Goal: Task Accomplishment & Management: Use online tool/utility

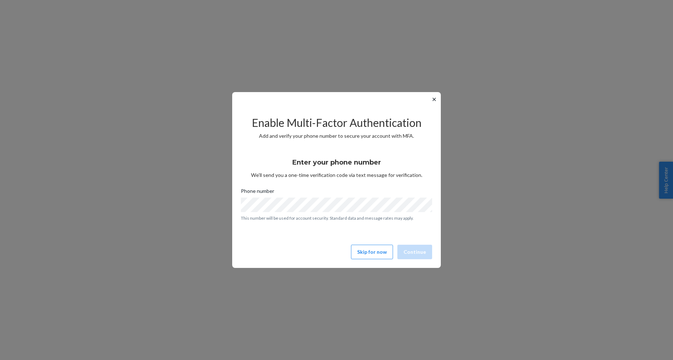
click at [434, 99] on button "✕" at bounding box center [434, 99] width 8 height 9
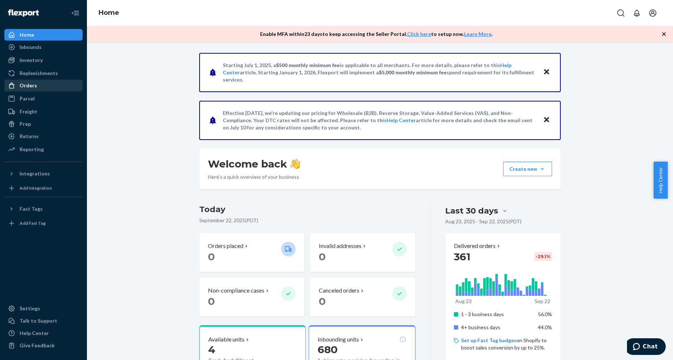
click at [38, 81] on div "Orders" at bounding box center [43, 85] width 77 height 10
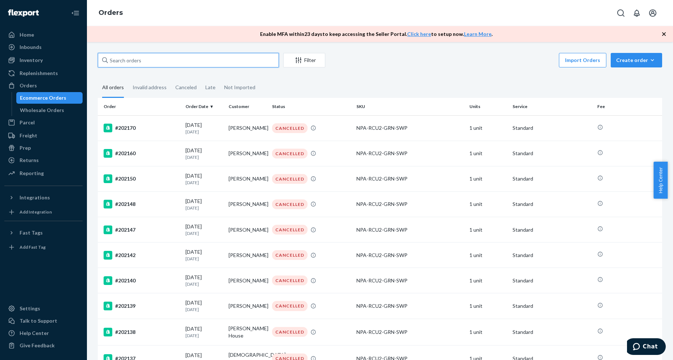
click at [166, 63] on input "text" at bounding box center [188, 60] width 181 height 14
paste input "#200796"
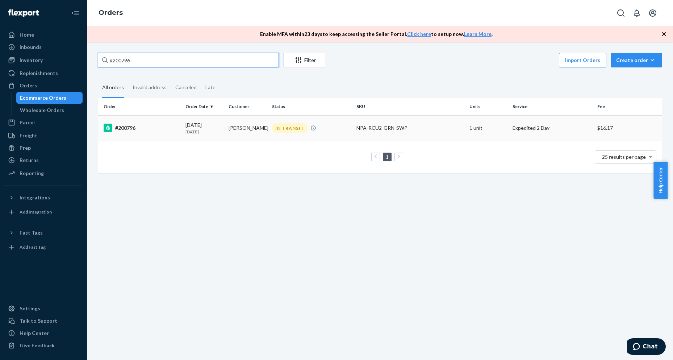
type input "#200796"
click at [151, 127] on div "#200796" at bounding box center [142, 128] width 76 height 9
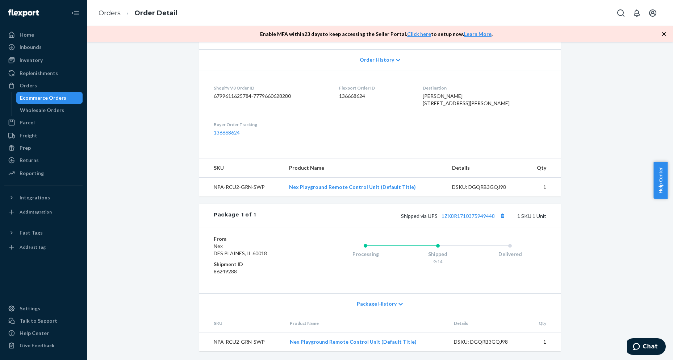
scroll to position [163, 0]
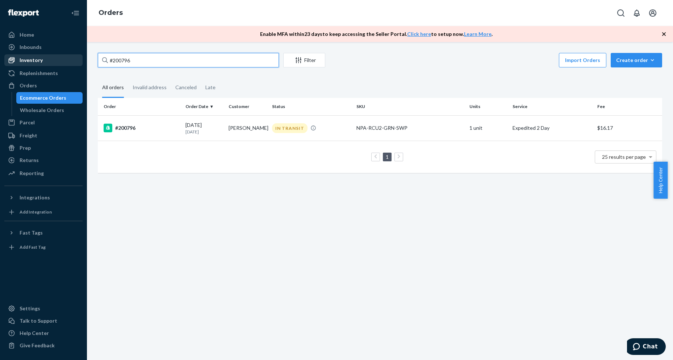
drag, startPoint x: 96, startPoint y: 56, endPoint x: 74, endPoint y: 56, distance: 22.8
click at [74, 56] on div "Home Inbounds Shipping Plans Problems Inventory Products Replenishments Orders …" at bounding box center [336, 180] width 673 height 360
paste input "640"
type input "#200640"
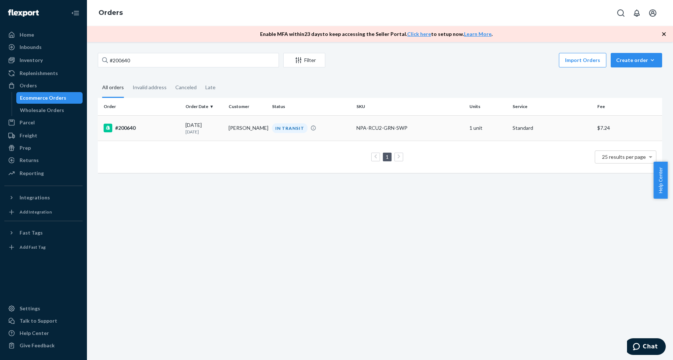
click at [146, 127] on div "#200640" at bounding box center [142, 128] width 76 height 9
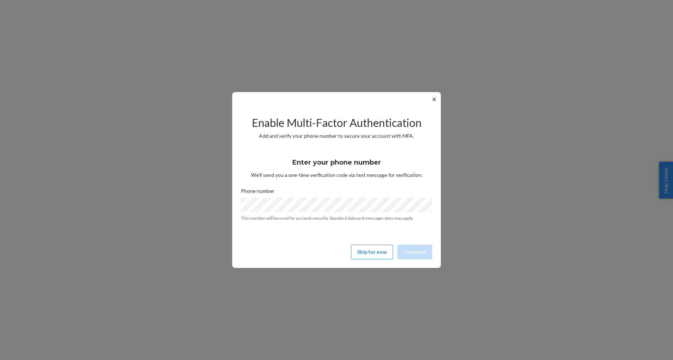
click at [432, 101] on button "✕" at bounding box center [434, 99] width 8 height 9
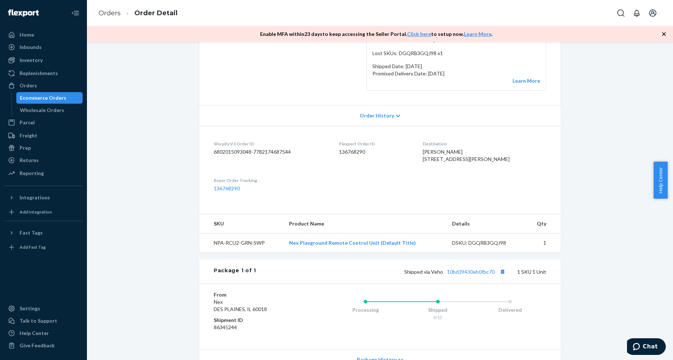
scroll to position [145, 0]
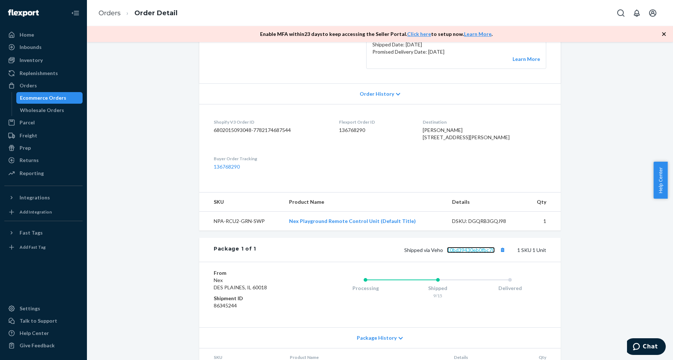
click at [468, 253] on link "10bd39430eb0fbc70" at bounding box center [471, 250] width 48 height 6
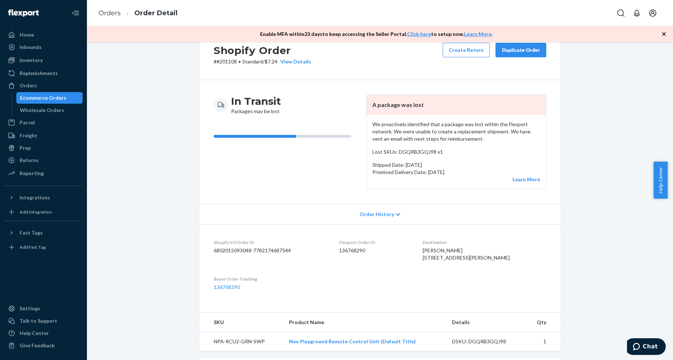
scroll to position [0, 0]
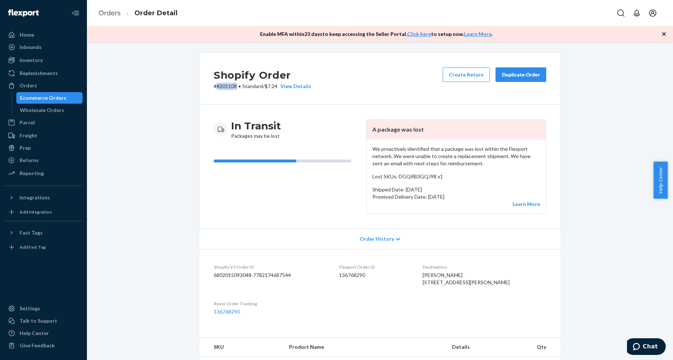
drag, startPoint x: 214, startPoint y: 87, endPoint x: 234, endPoint y: 87, distance: 19.9
click at [234, 87] on p "# #201108 • Standard / $7.24 View Details" at bounding box center [262, 86] width 97 height 7
copy p "#201108"
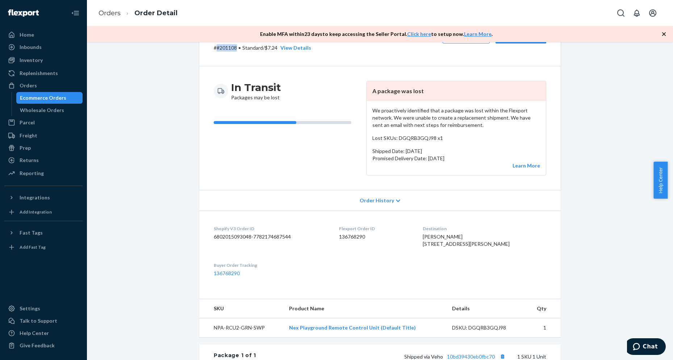
scroll to position [145, 0]
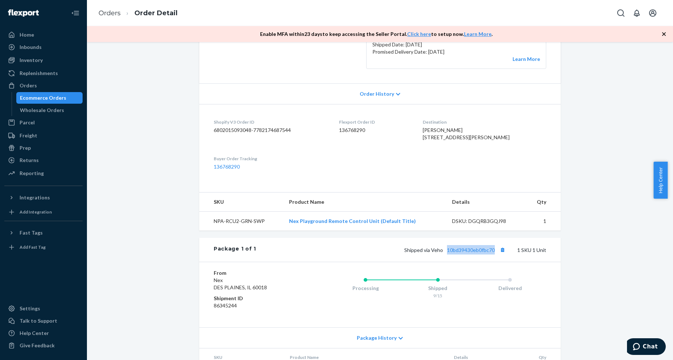
drag, startPoint x: 493, startPoint y: 264, endPoint x: 445, endPoint y: 266, distance: 48.6
click at [445, 253] on span "Shipped via Veho 10bd39430eb0fbc70" at bounding box center [455, 250] width 103 height 6
copy link "10bd39430eb0fbc70"
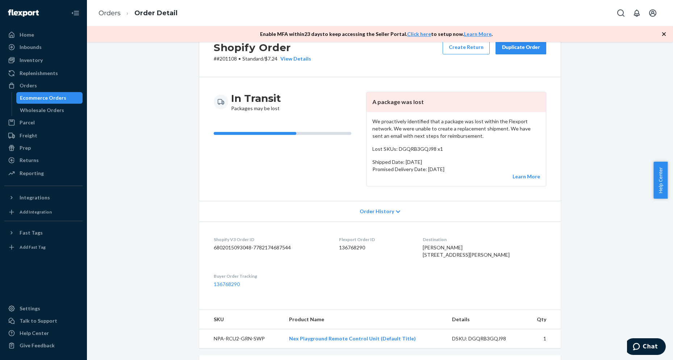
scroll to position [0, 0]
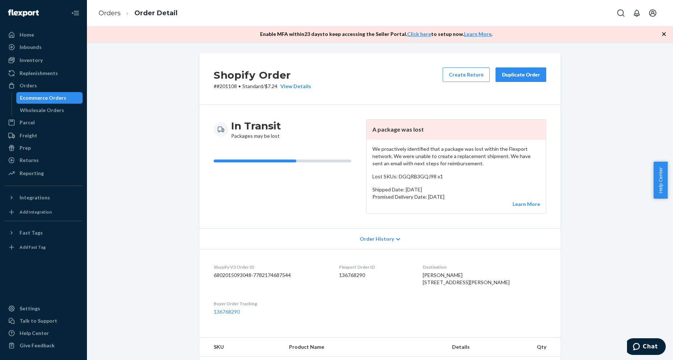
click at [517, 73] on div "Duplicate Order" at bounding box center [521, 74] width 38 height 7
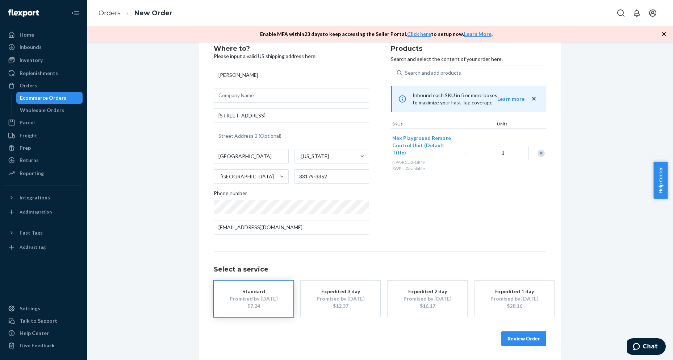
scroll to position [22, 0]
click at [440, 302] on div "$16.17" at bounding box center [427, 305] width 58 height 7
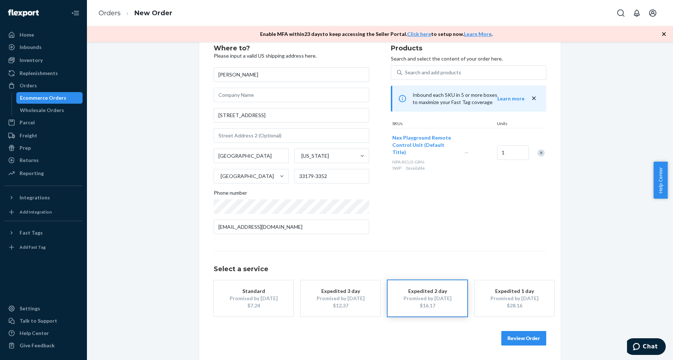
click at [514, 336] on button "Review Order" at bounding box center [523, 338] width 45 height 14
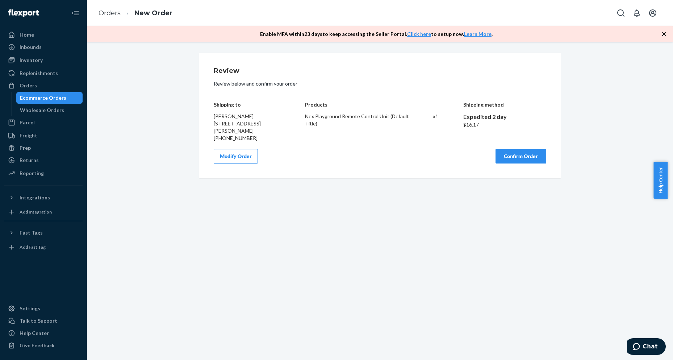
click at [525, 155] on button "Confirm Order" at bounding box center [520, 156] width 51 height 14
drag, startPoint x: 464, startPoint y: 118, endPoint x: 493, endPoint y: 118, distance: 29.0
click at [493, 118] on div "Expedited 2 day" at bounding box center [504, 117] width 83 height 8
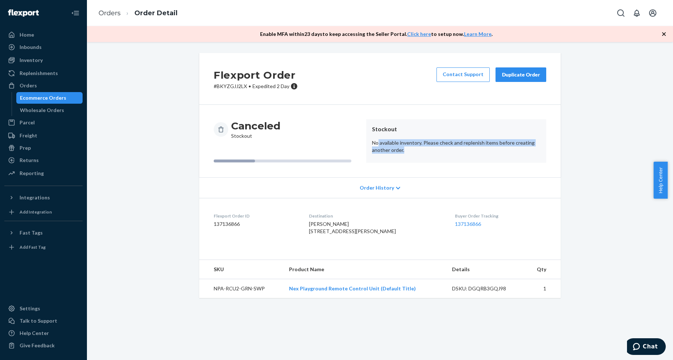
drag, startPoint x: 375, startPoint y: 143, endPoint x: 423, endPoint y: 147, distance: 48.0
click at [423, 147] on p "No available inventory. Please check and replenish items before creating anothe…" at bounding box center [456, 146] width 168 height 14
